Goal: Transaction & Acquisition: Purchase product/service

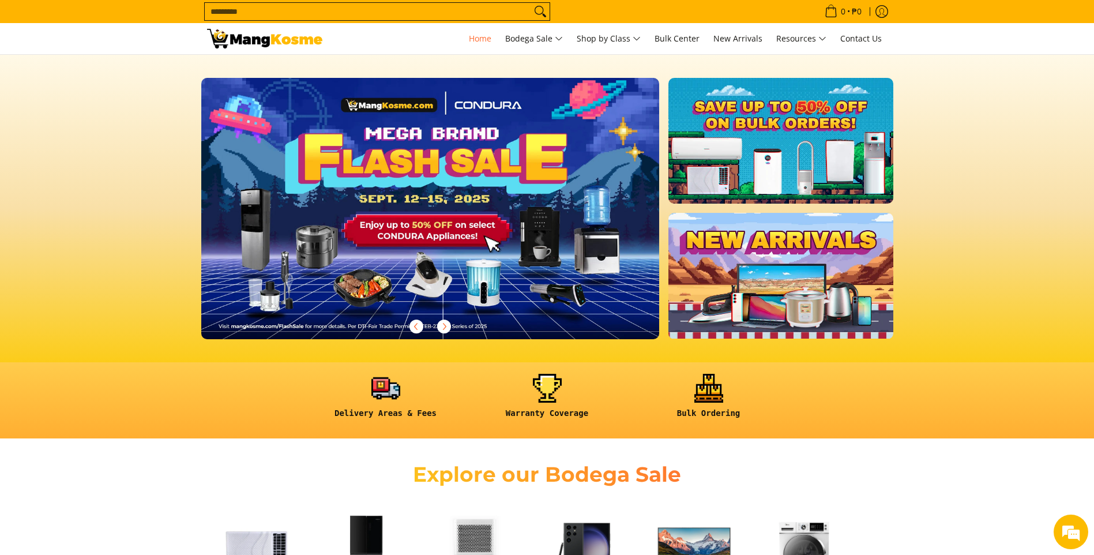
click at [358, 13] on input "Search..." at bounding box center [368, 11] width 326 height 17
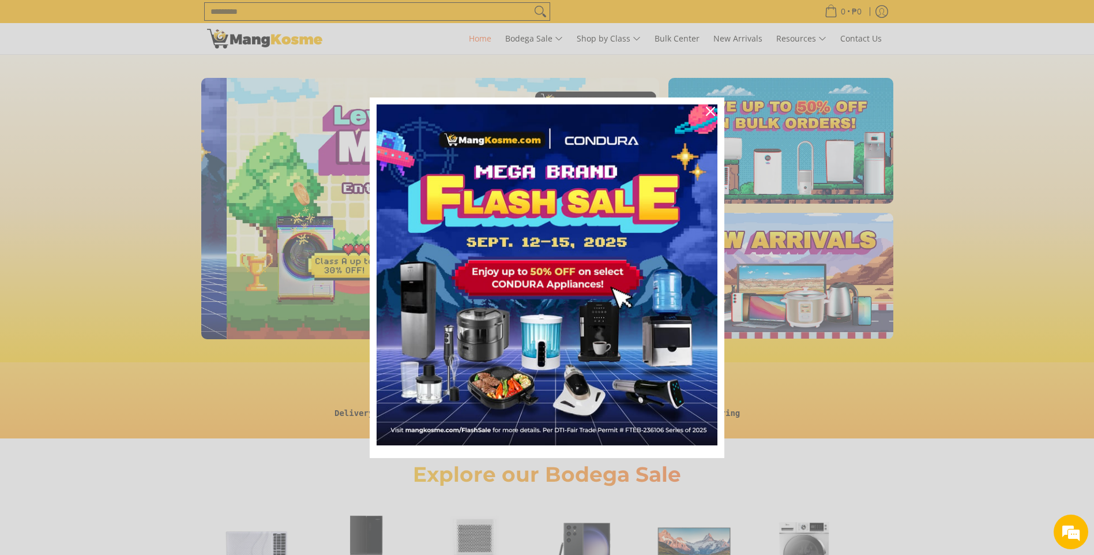
scroll to position [0, 459]
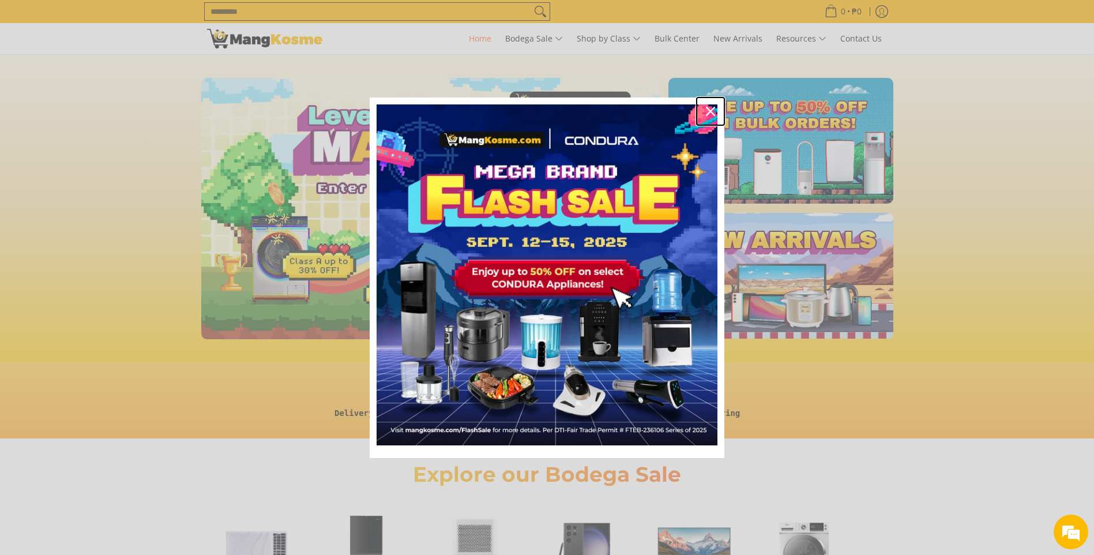
click at [714, 110] on icon "close icon" at bounding box center [710, 111] width 9 height 9
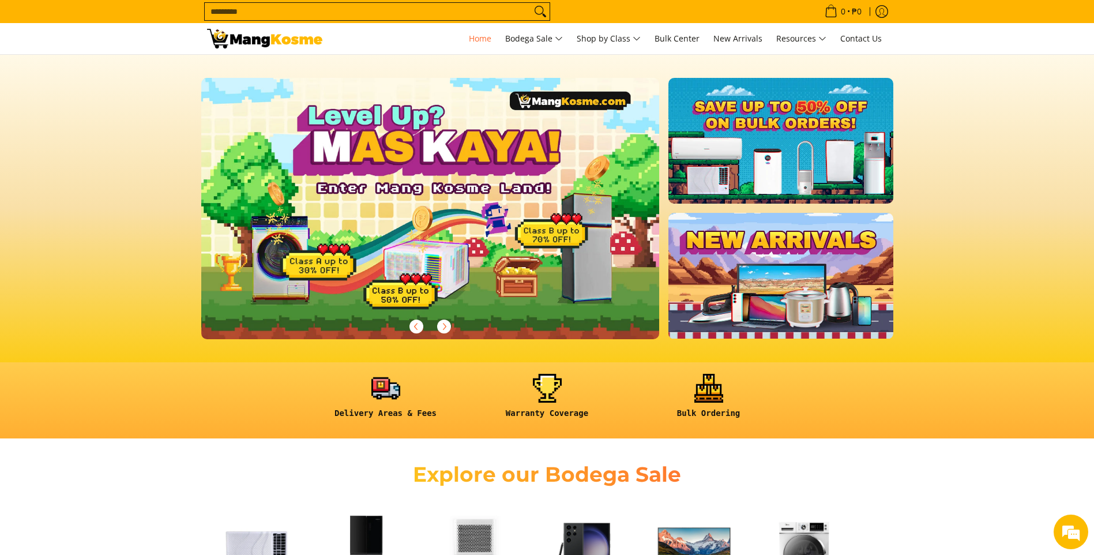
click at [407, 15] on input "Search..." at bounding box center [368, 11] width 326 height 17
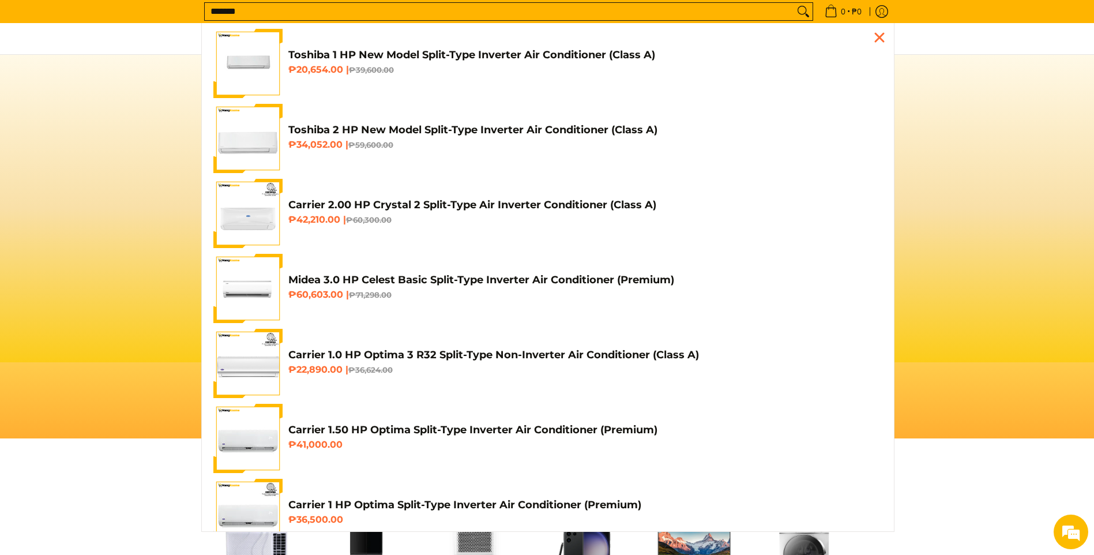
scroll to position [0, 917]
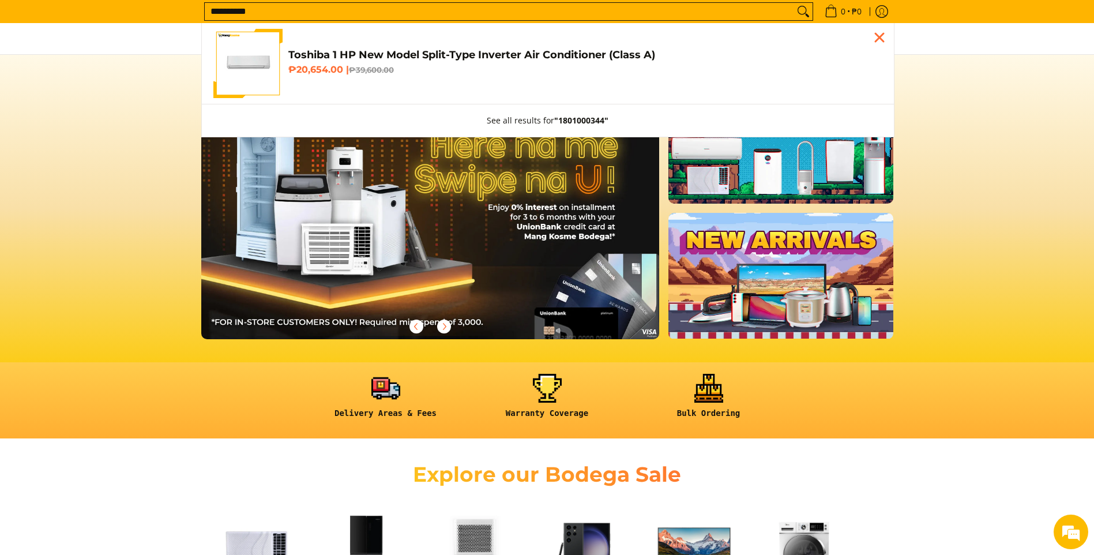
type input "**********"
click at [441, 52] on h4 "Toshiba 1 HP New Model Split-Type Inverter Air Conditioner (Class A)" at bounding box center [585, 54] width 594 height 13
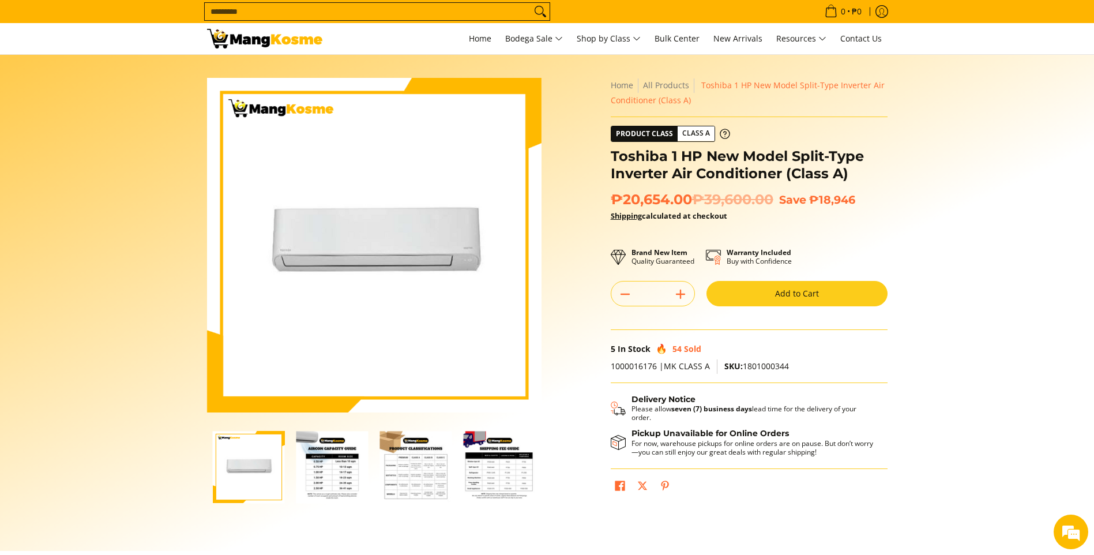
click at [776, 291] on button "Add to Cart" at bounding box center [797, 293] width 181 height 25
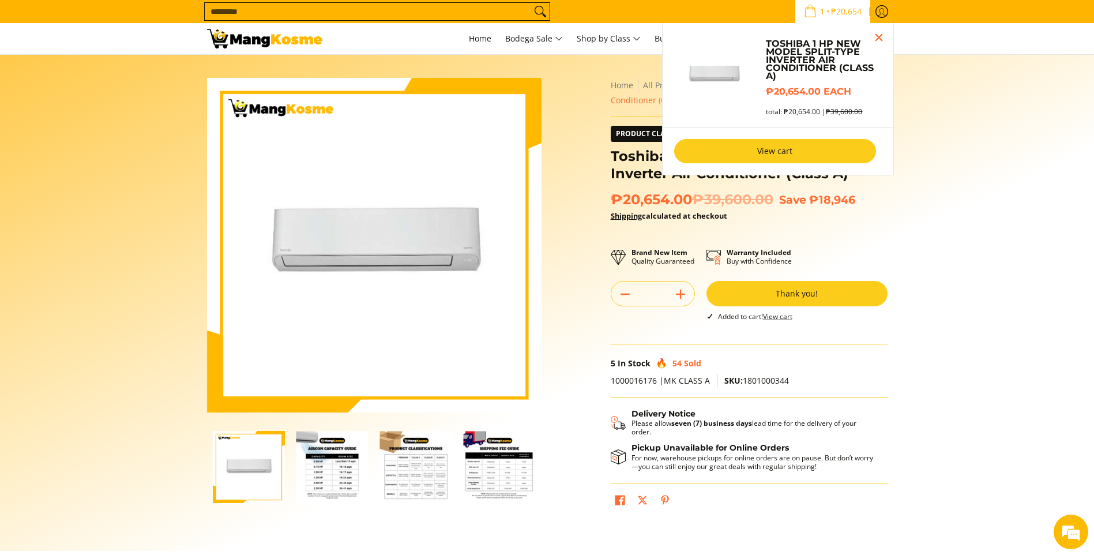
click at [783, 156] on link "View cart" at bounding box center [775, 151] width 202 height 24
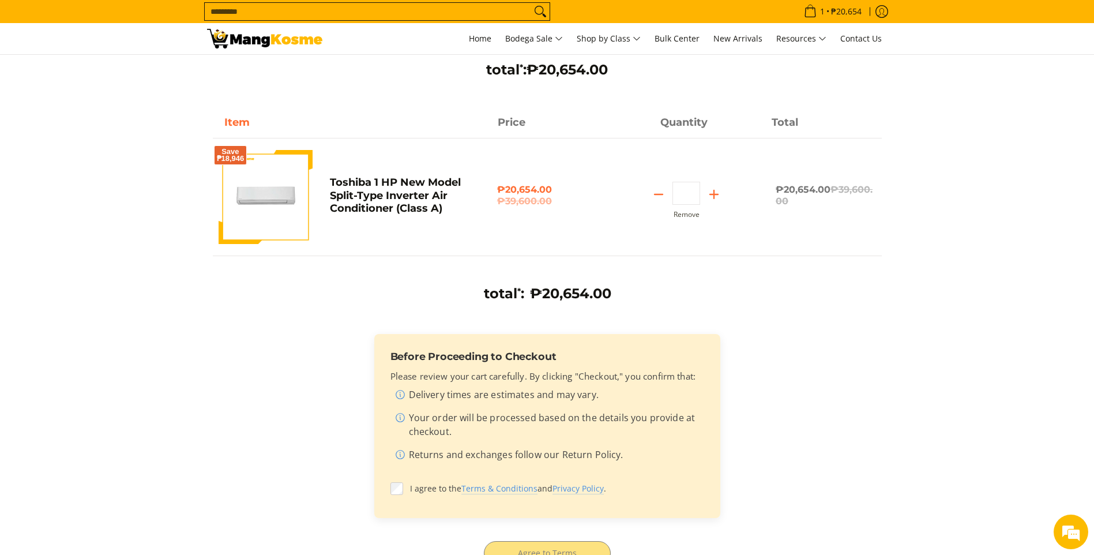
scroll to position [231, 0]
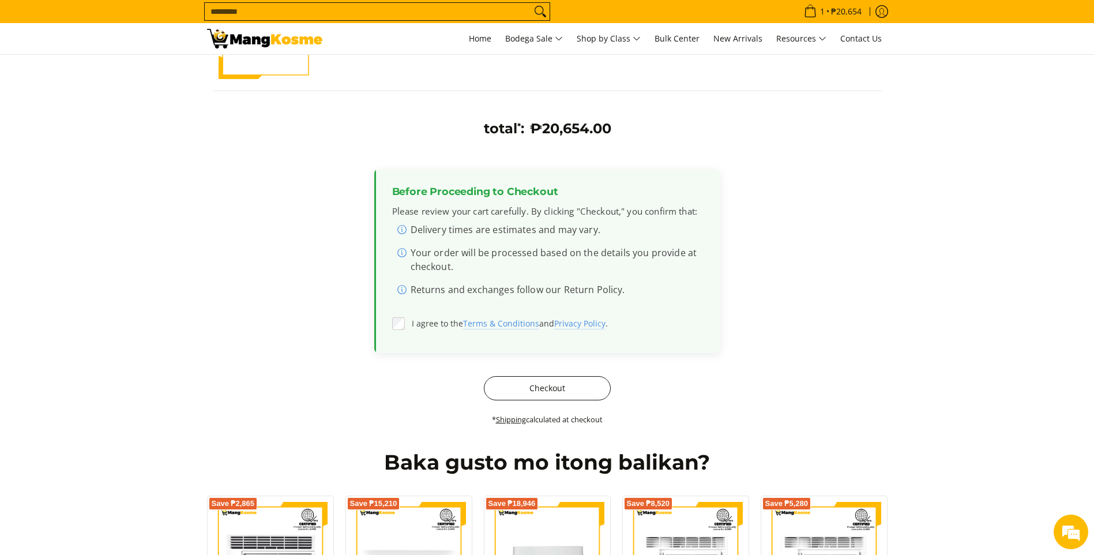
click at [534, 395] on button "Checkout" at bounding box center [547, 388] width 127 height 24
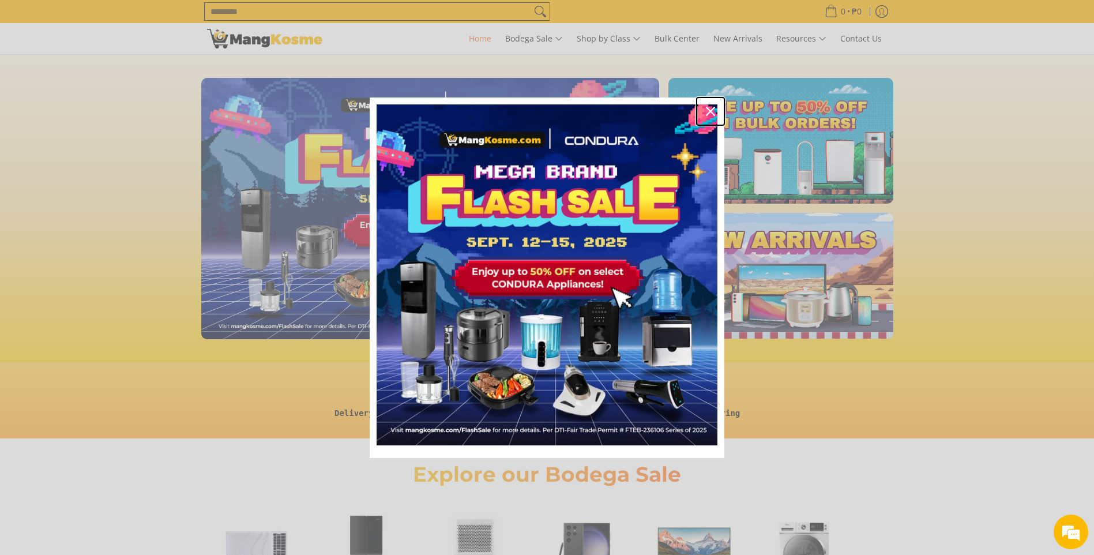
click at [708, 111] on icon "close icon" at bounding box center [710, 111] width 9 height 9
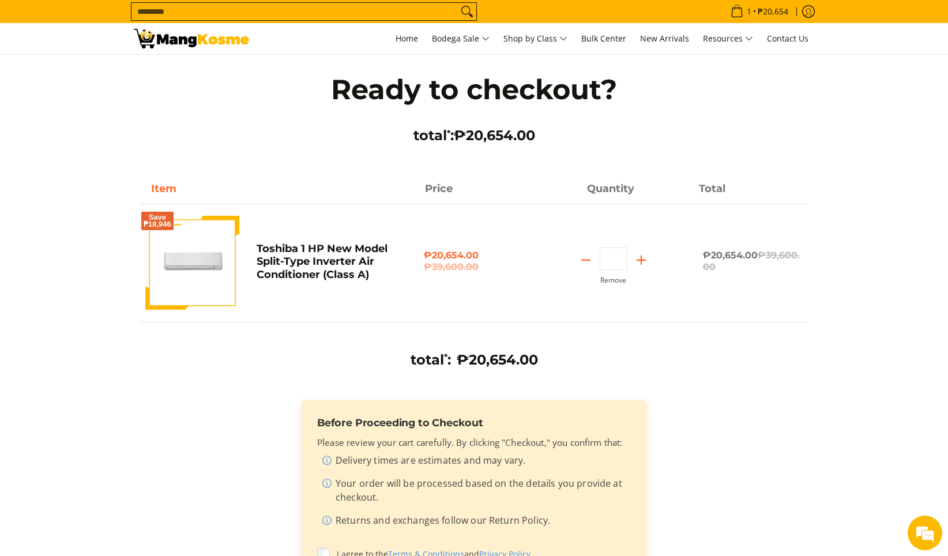
click at [238, 6] on input "Search..." at bounding box center [295, 11] width 326 height 17
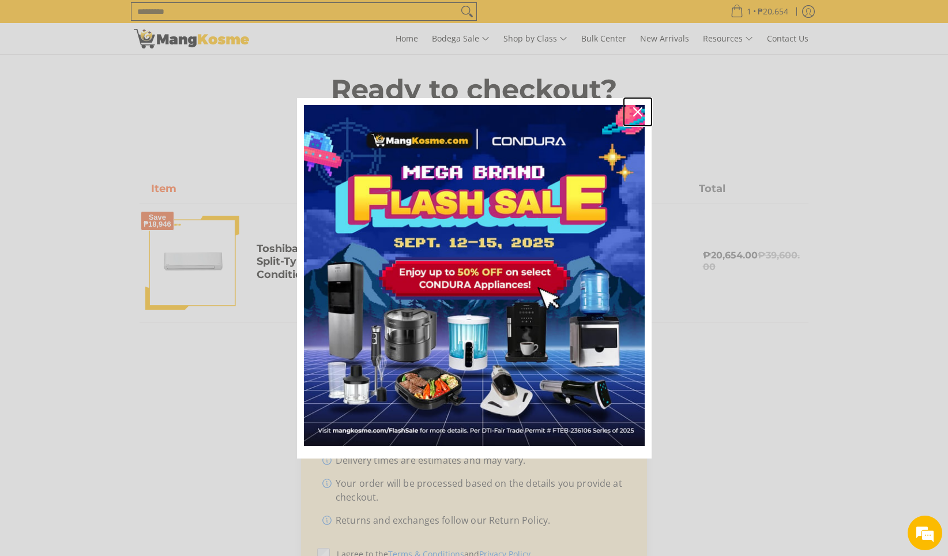
click at [640, 106] on div "Close" at bounding box center [638, 112] width 18 height 18
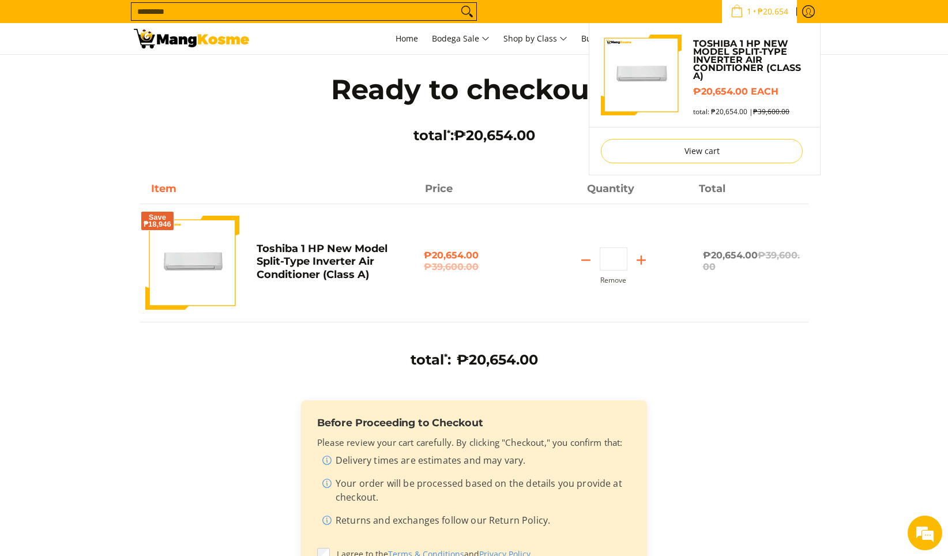
click at [753, 6] on span "1 • ₱20,654" at bounding box center [759, 11] width 65 height 13
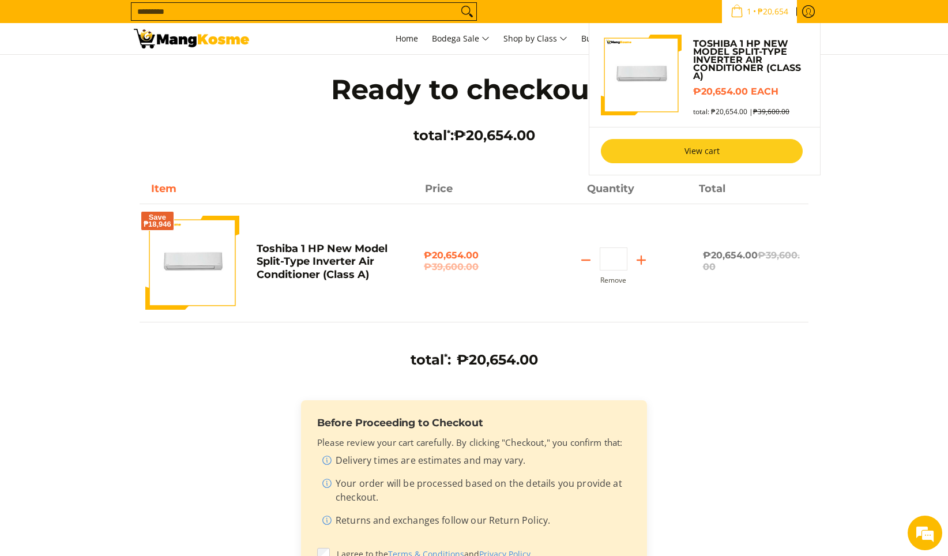
click at [727, 150] on link "View cart" at bounding box center [702, 151] width 202 height 24
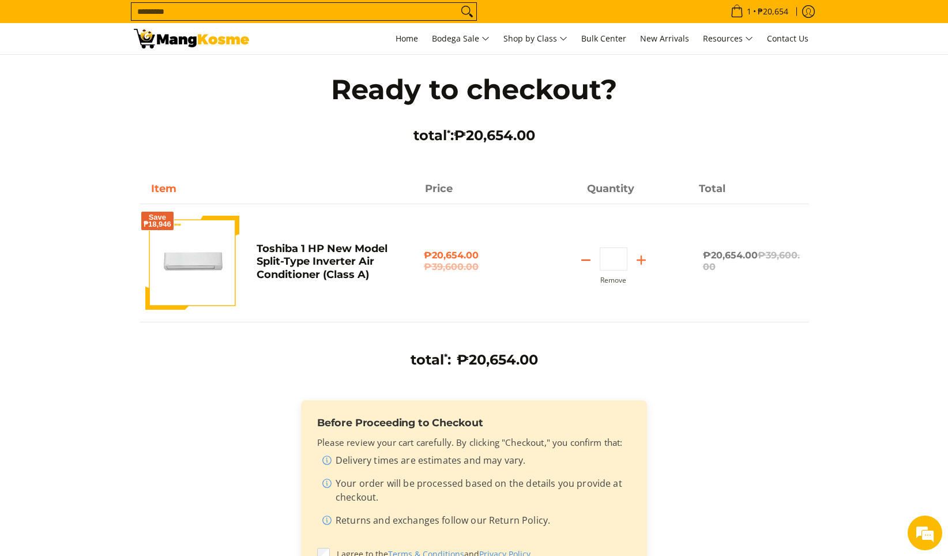
click at [585, 255] on icon "Subtract" at bounding box center [586, 260] width 16 height 16
type input "*"
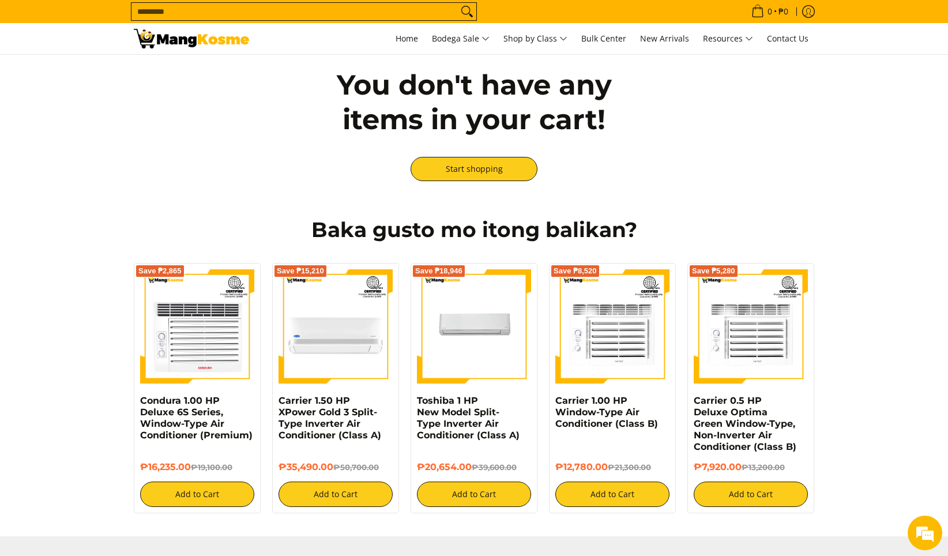
click at [226, 13] on body "Skip to Main Content Home Bodega Sale Shop by Class Bulk Center New Arrivals Re…" at bounding box center [474, 429] width 948 height 859
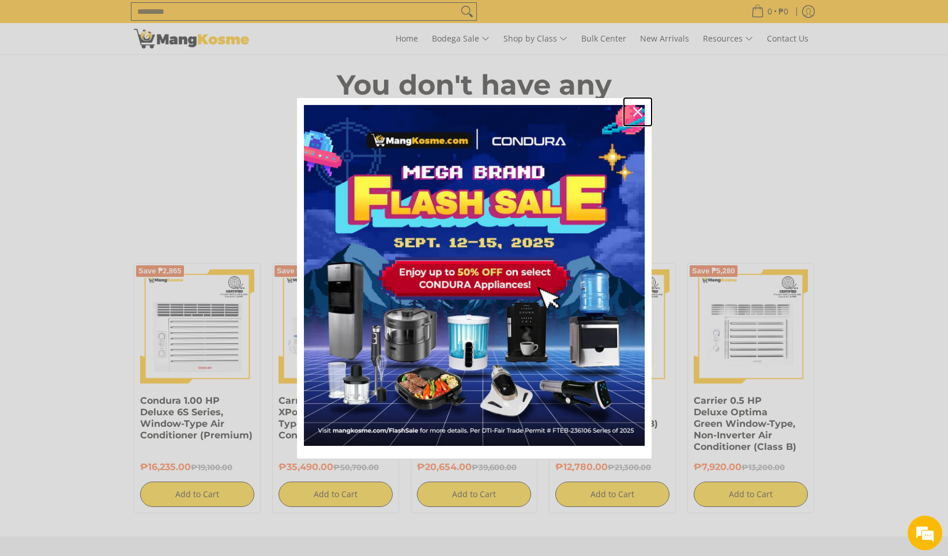
click at [636, 114] on icon "close icon" at bounding box center [637, 111] width 9 height 9
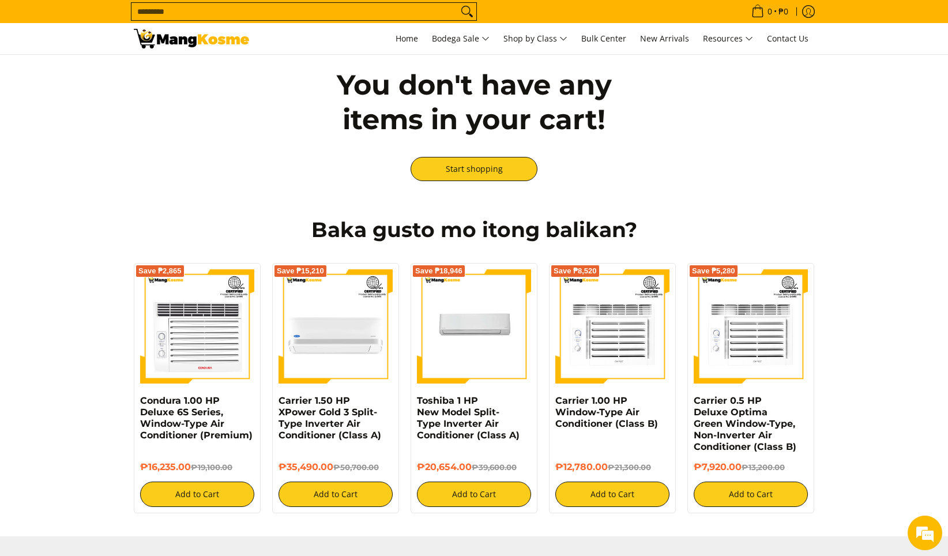
click at [421, 10] on input "Search..." at bounding box center [295, 11] width 326 height 17
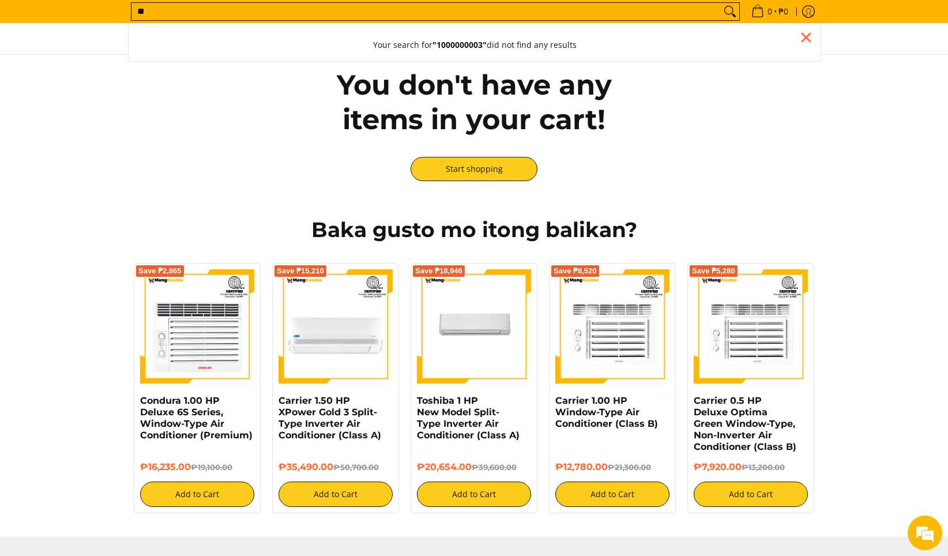
type input "*"
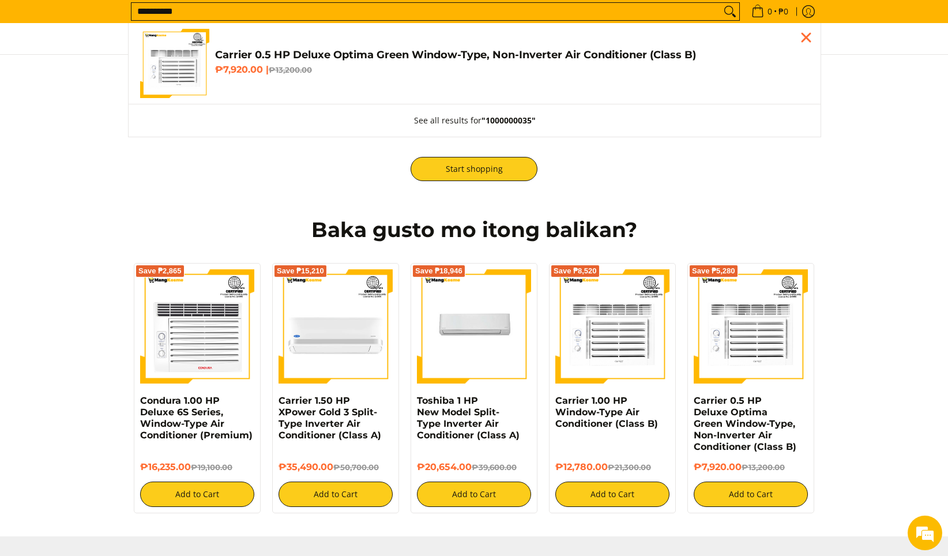
type input "**********"
click at [261, 58] on h4 "Carrier 0.5 HP Deluxe Optima Green Window-Type, Non-Inverter Air Conditioner (C…" at bounding box center [512, 54] width 594 height 13
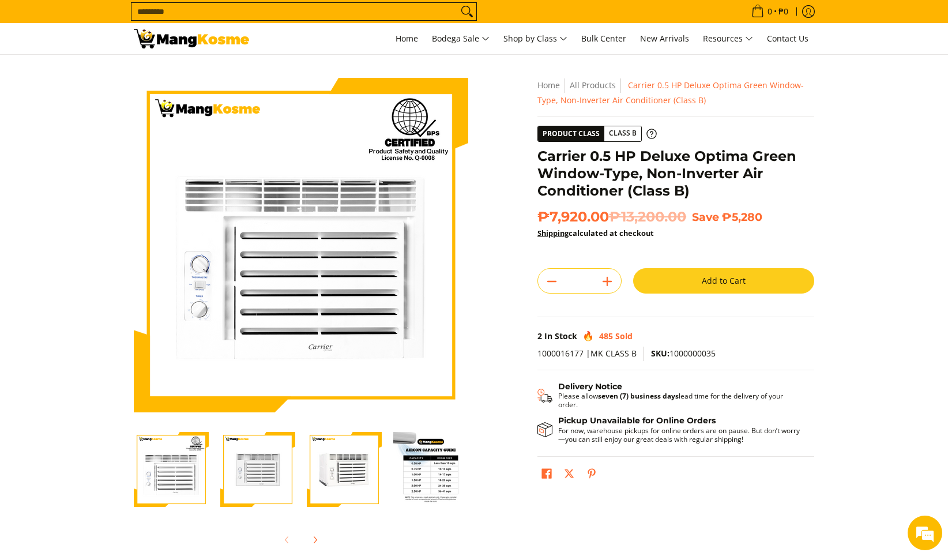
click at [675, 278] on button "Add to Cart" at bounding box center [723, 280] width 181 height 25
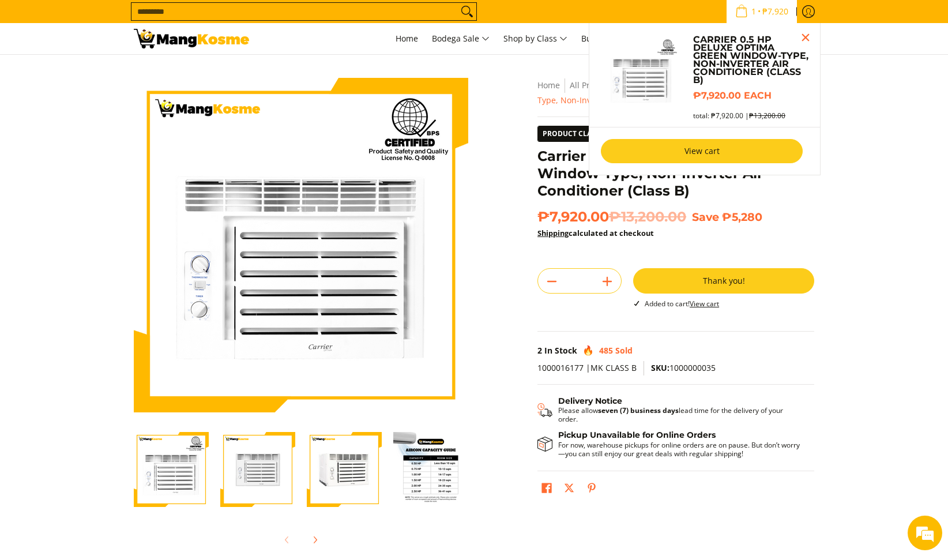
click at [743, 152] on link "View cart" at bounding box center [702, 151] width 202 height 24
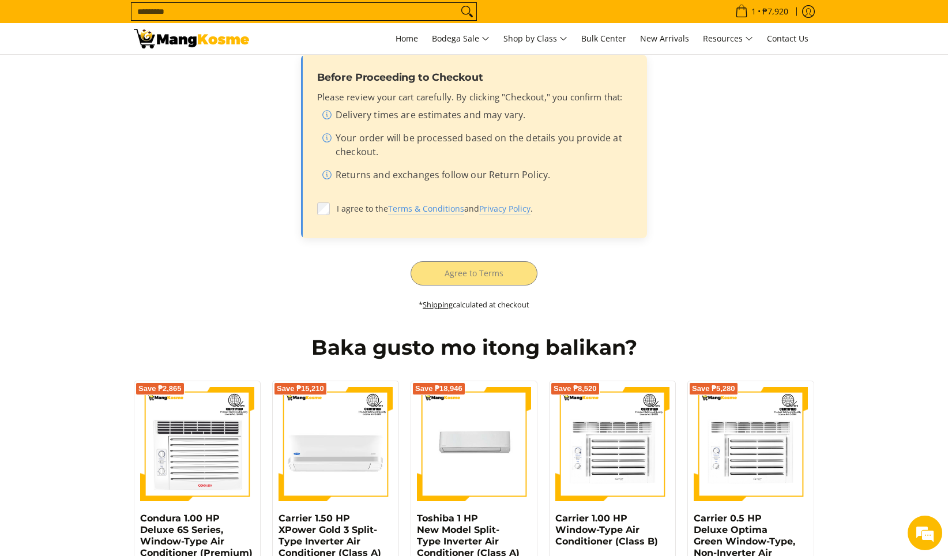
scroll to position [346, 0]
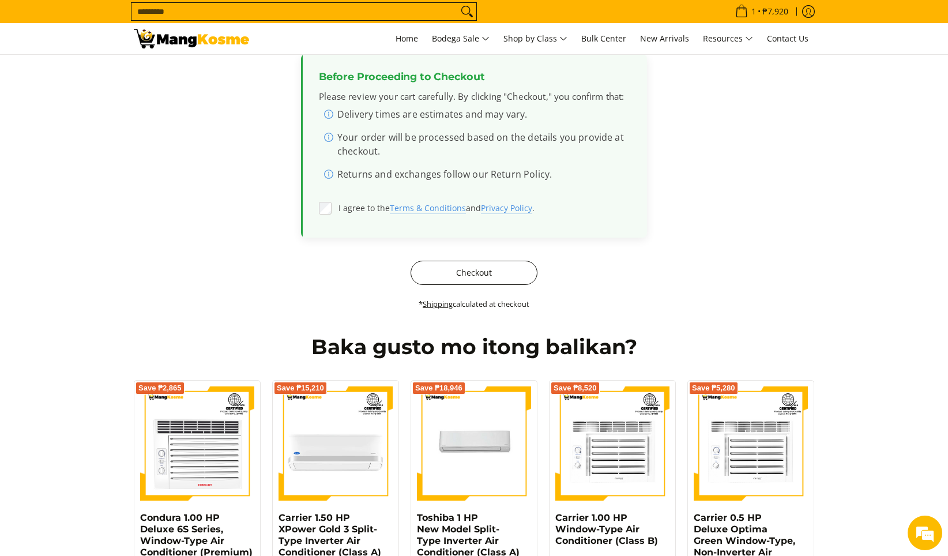
click at [467, 278] on button "Checkout" at bounding box center [474, 273] width 127 height 24
